Goal: Task Accomplishment & Management: Manage account settings

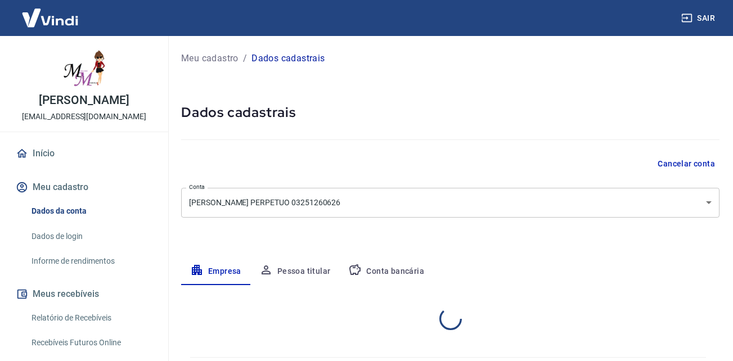
select select "SP"
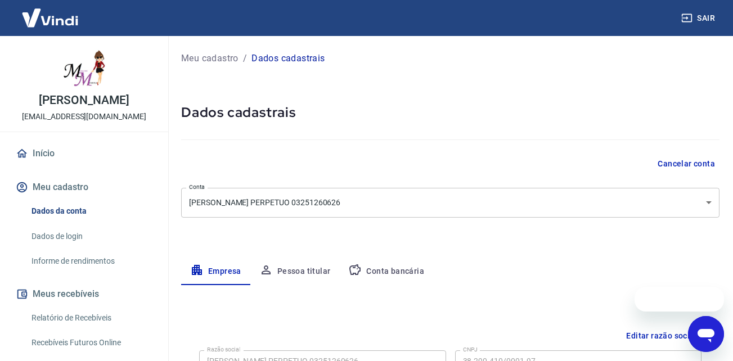
scroll to position [56, 0]
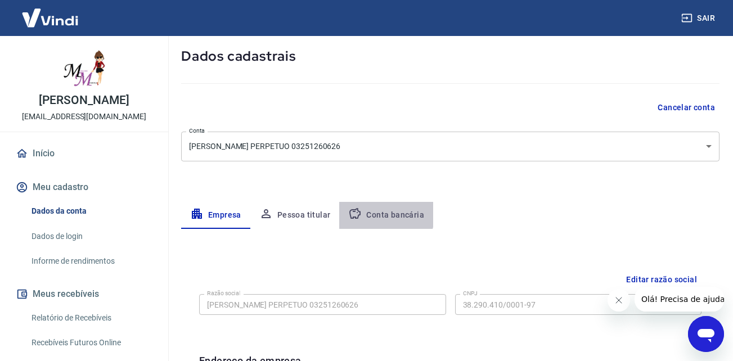
click at [383, 214] on button "Conta bancária" at bounding box center [386, 215] width 94 height 27
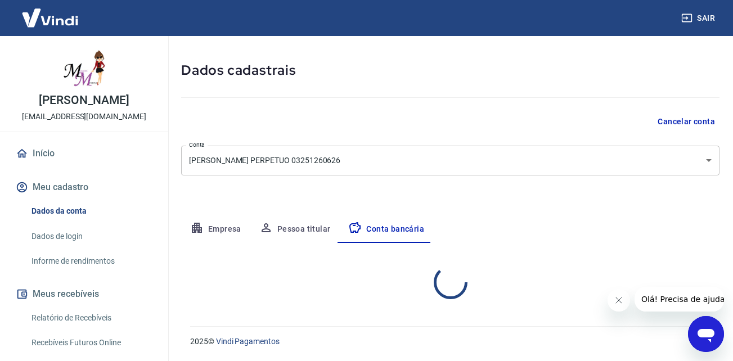
select select "1"
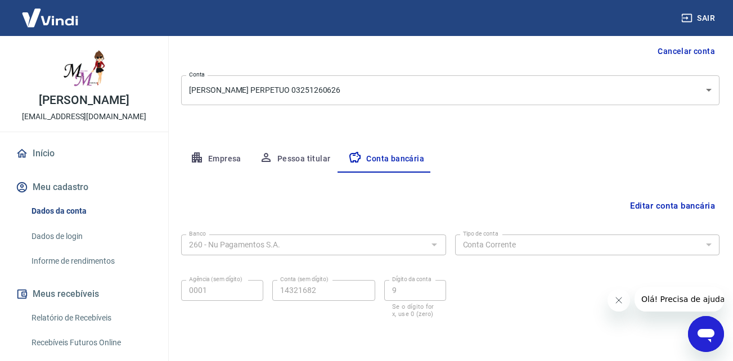
scroll to position [151, 0]
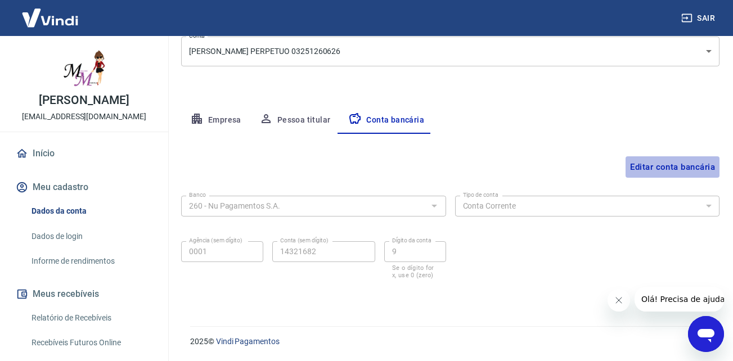
click at [668, 165] on button "Editar conta bancária" at bounding box center [673, 166] width 94 height 21
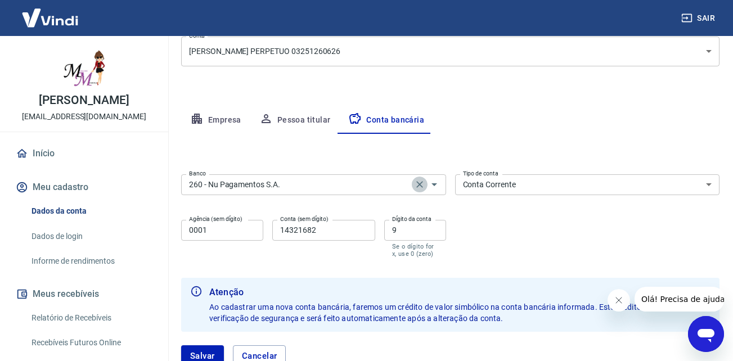
click at [418, 183] on icon "Clear" at bounding box center [419, 184] width 7 height 7
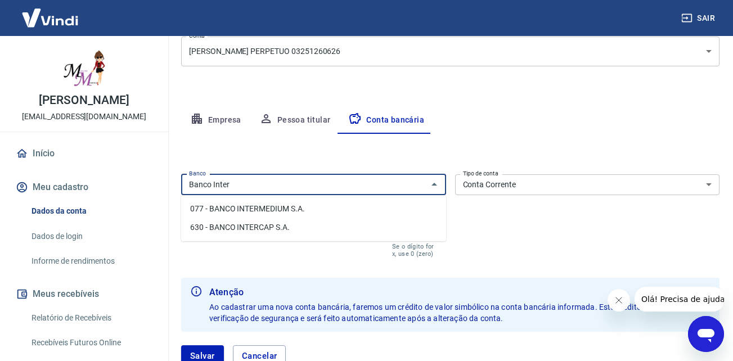
type input "Banco Inter"
click at [522, 180] on select "Conta Corrente Conta Poupança" at bounding box center [587, 184] width 265 height 21
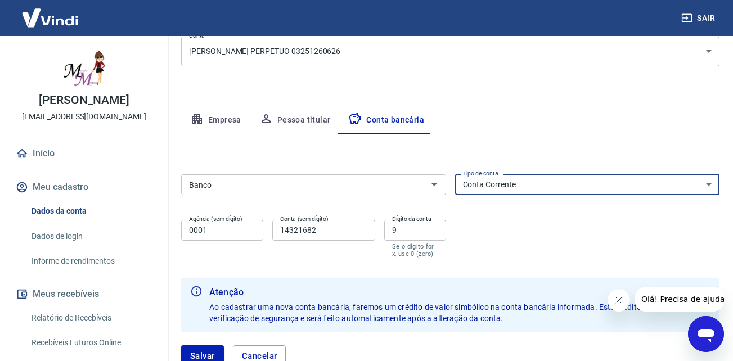
click at [274, 186] on input "Banco" at bounding box center [305, 185] width 240 height 14
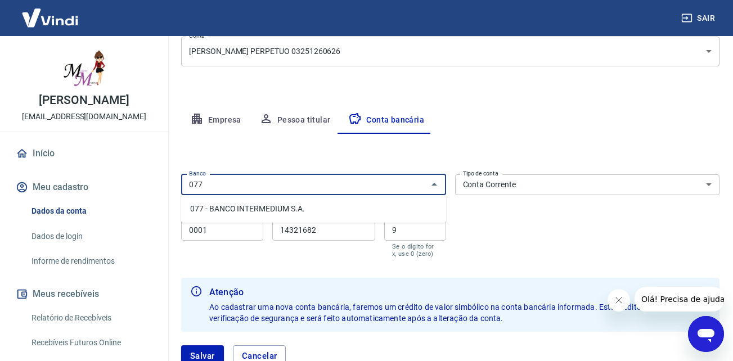
click at [288, 209] on li "077 - BANCO INTERMEDIUM S.A." at bounding box center [313, 209] width 265 height 19
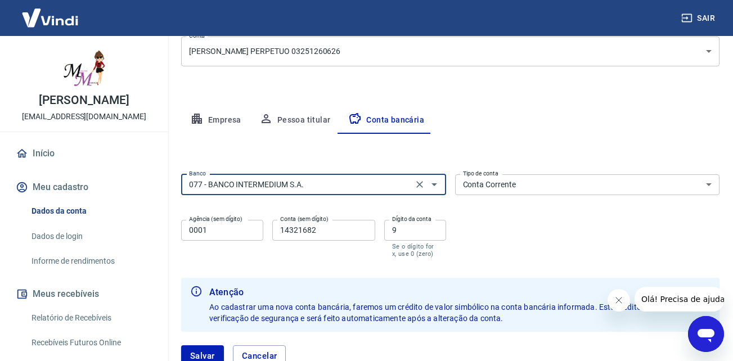
type input "077 - BANCO INTERMEDIUM S.A."
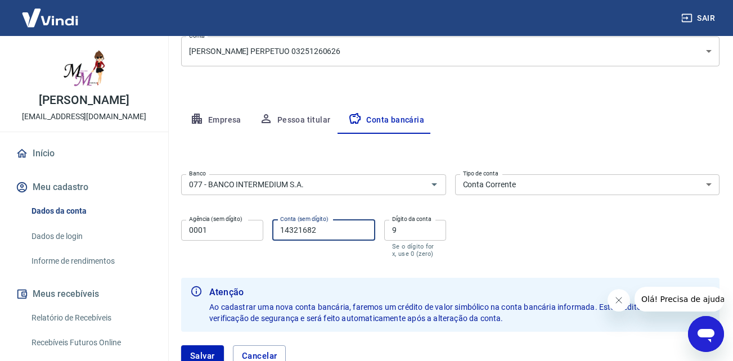
drag, startPoint x: 346, startPoint y: 232, endPoint x: 186, endPoint y: 231, distance: 159.8
click at [186, 231] on div "Agência (sem dígito) 0001 Agência (sem dígito) Conta (sem dígito) 14321682 Cont…" at bounding box center [313, 238] width 265 height 44
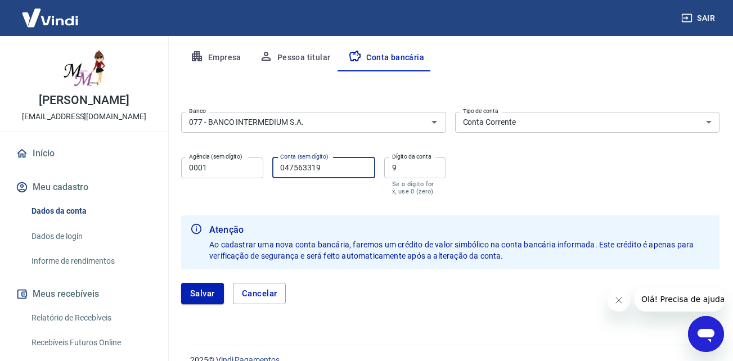
scroll to position [232, 0]
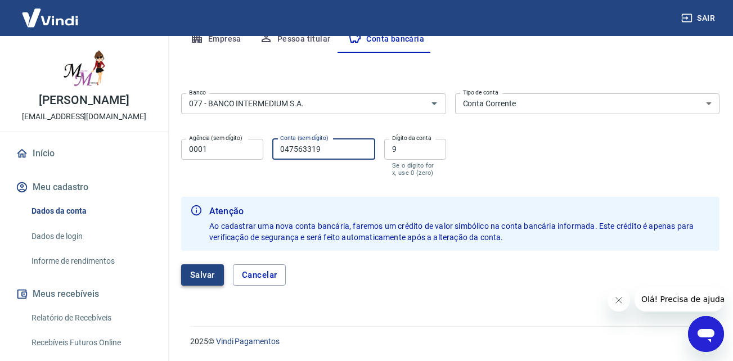
type input "047563319"
click at [210, 270] on button "Salvar" at bounding box center [202, 275] width 43 height 21
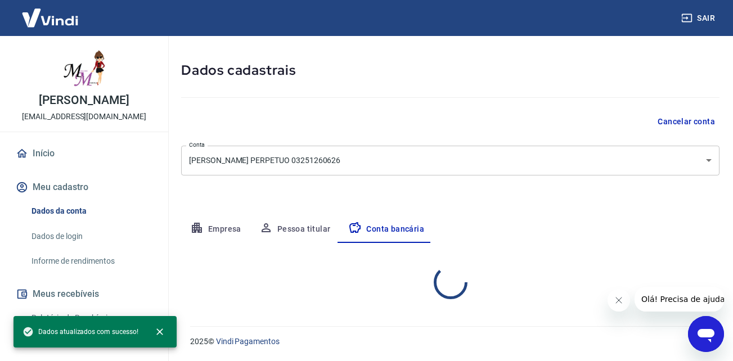
select select "1"
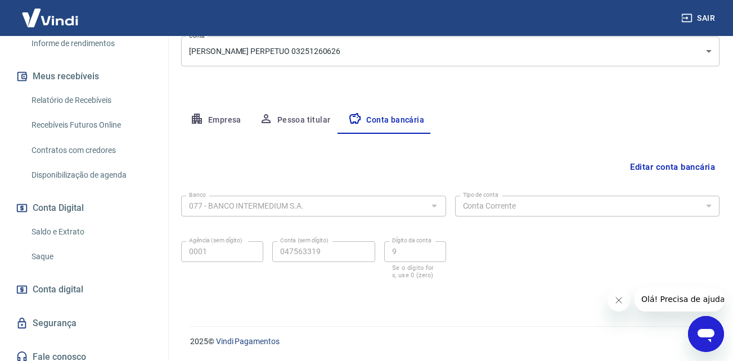
scroll to position [225, 0]
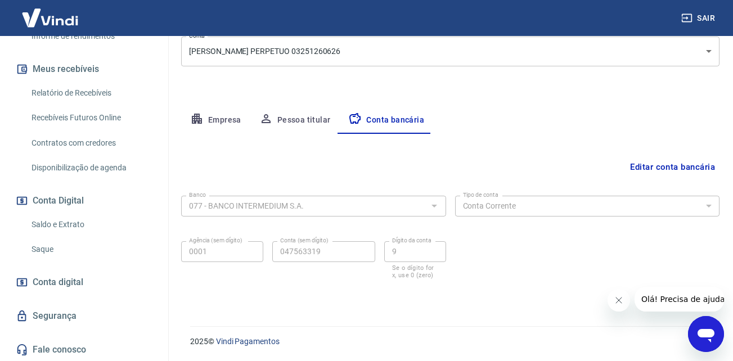
click at [42, 261] on link "Saque" at bounding box center [91, 249] width 128 height 23
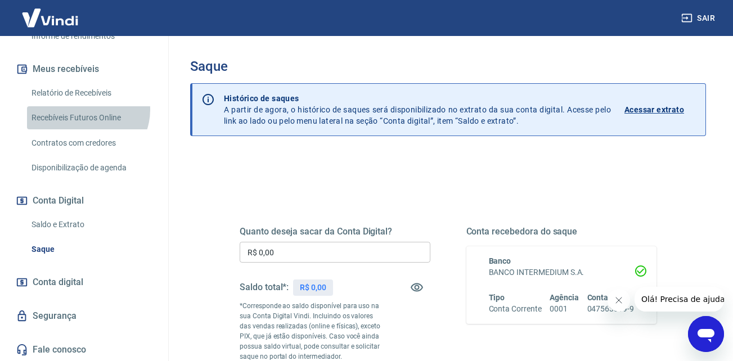
click at [86, 122] on link "Recebíveis Futuros Online" at bounding box center [91, 117] width 128 height 23
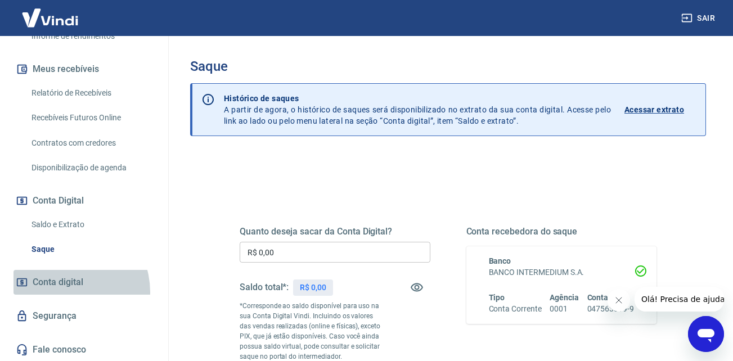
click at [62, 295] on link "Conta digital" at bounding box center [84, 282] width 141 height 25
